Goal: Task Accomplishment & Management: Use online tool/utility

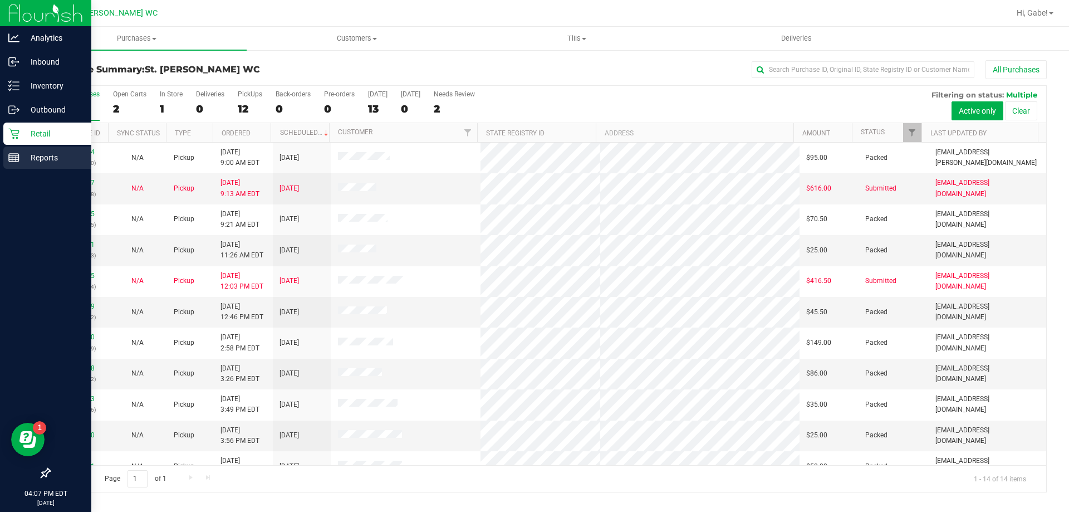
click at [22, 151] on p "Reports" at bounding box center [52, 157] width 67 height 13
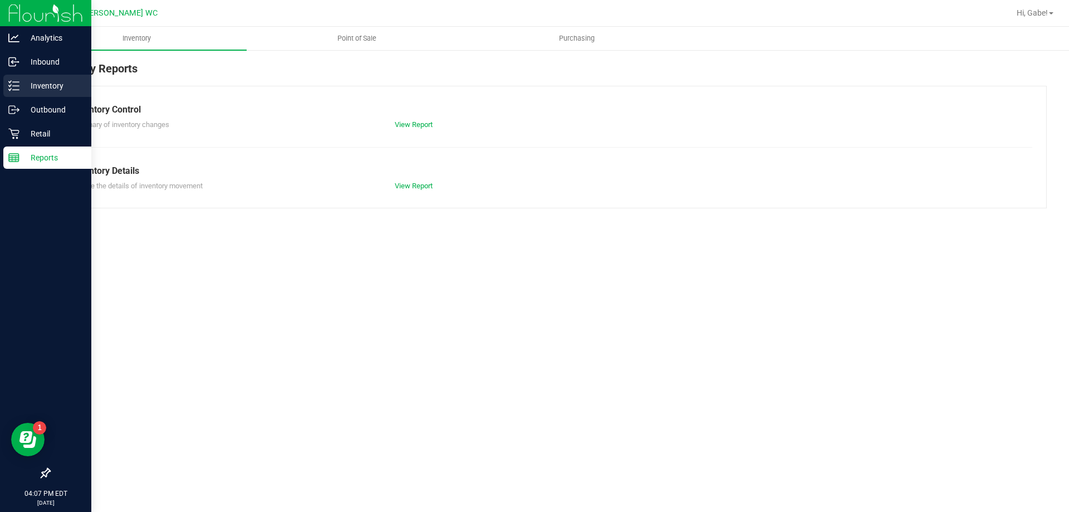
click at [40, 87] on p "Inventory" at bounding box center [52, 85] width 67 height 13
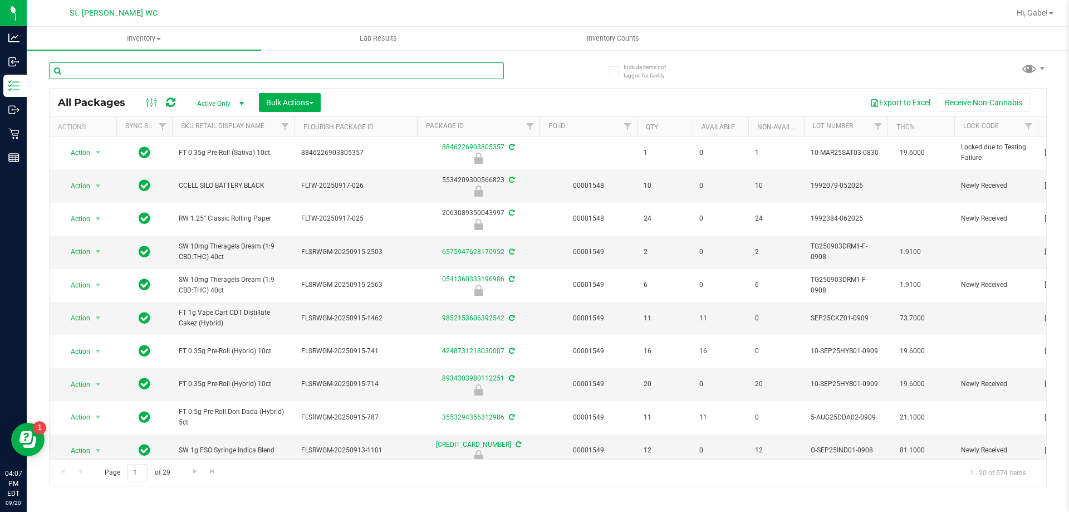
click at [258, 71] on input "text" at bounding box center [276, 70] width 455 height 17
type input "3264421491679502"
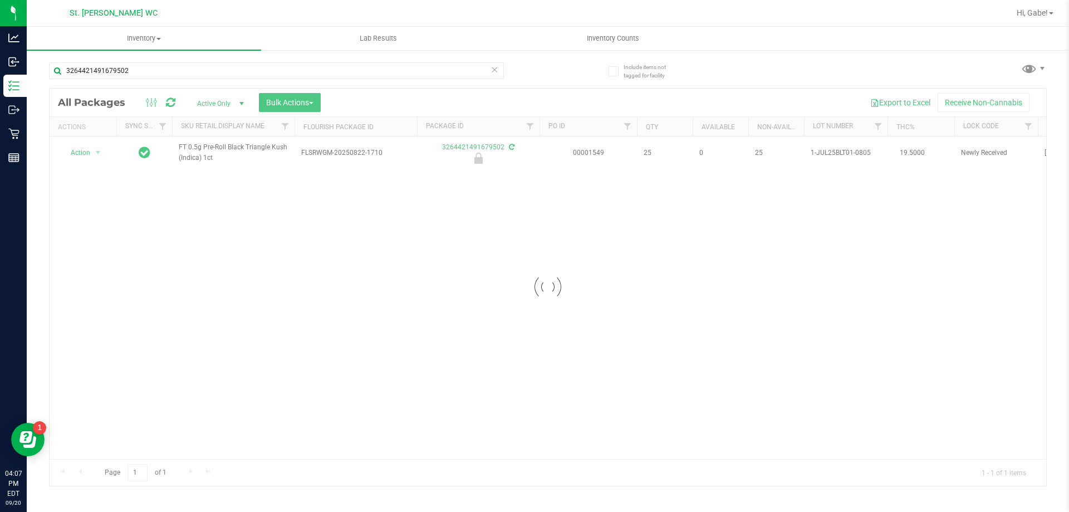
click at [92, 152] on div at bounding box center [548, 287] width 996 height 397
click at [93, 151] on div at bounding box center [548, 287] width 996 height 397
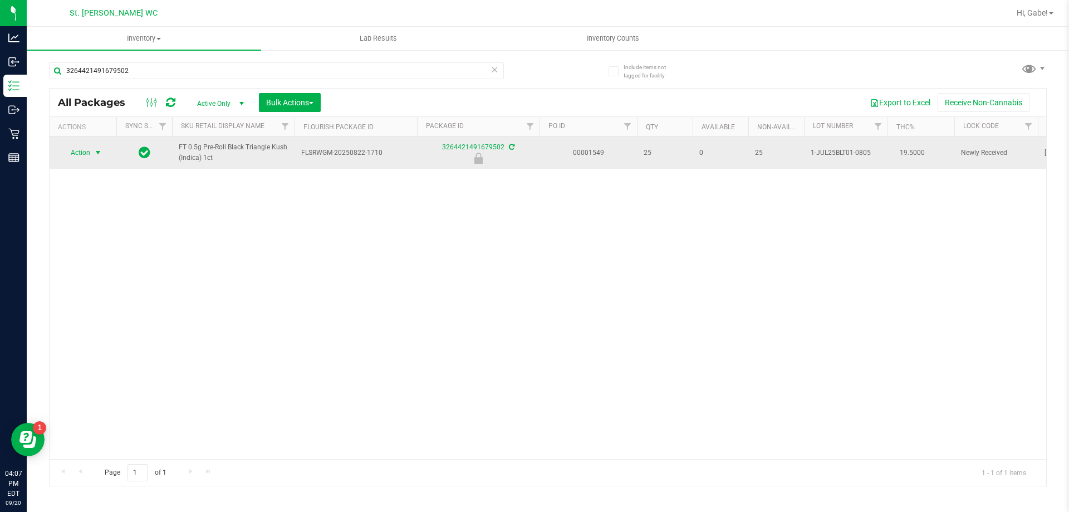
click at [92, 153] on span "select" at bounding box center [98, 153] width 14 height 16
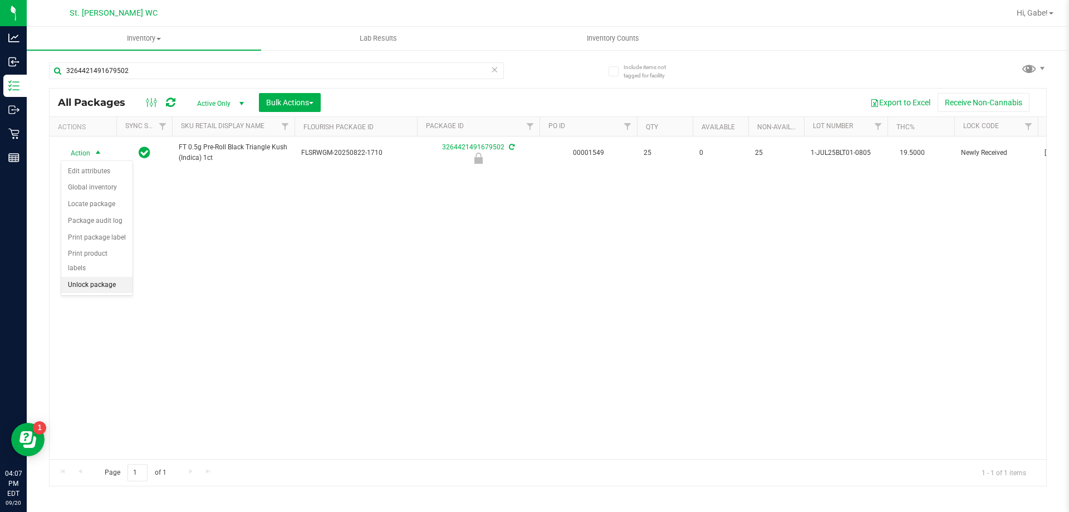
click at [99, 277] on li "Unlock package" at bounding box center [96, 285] width 71 height 17
